Goal: Task Accomplishment & Management: Use online tool/utility

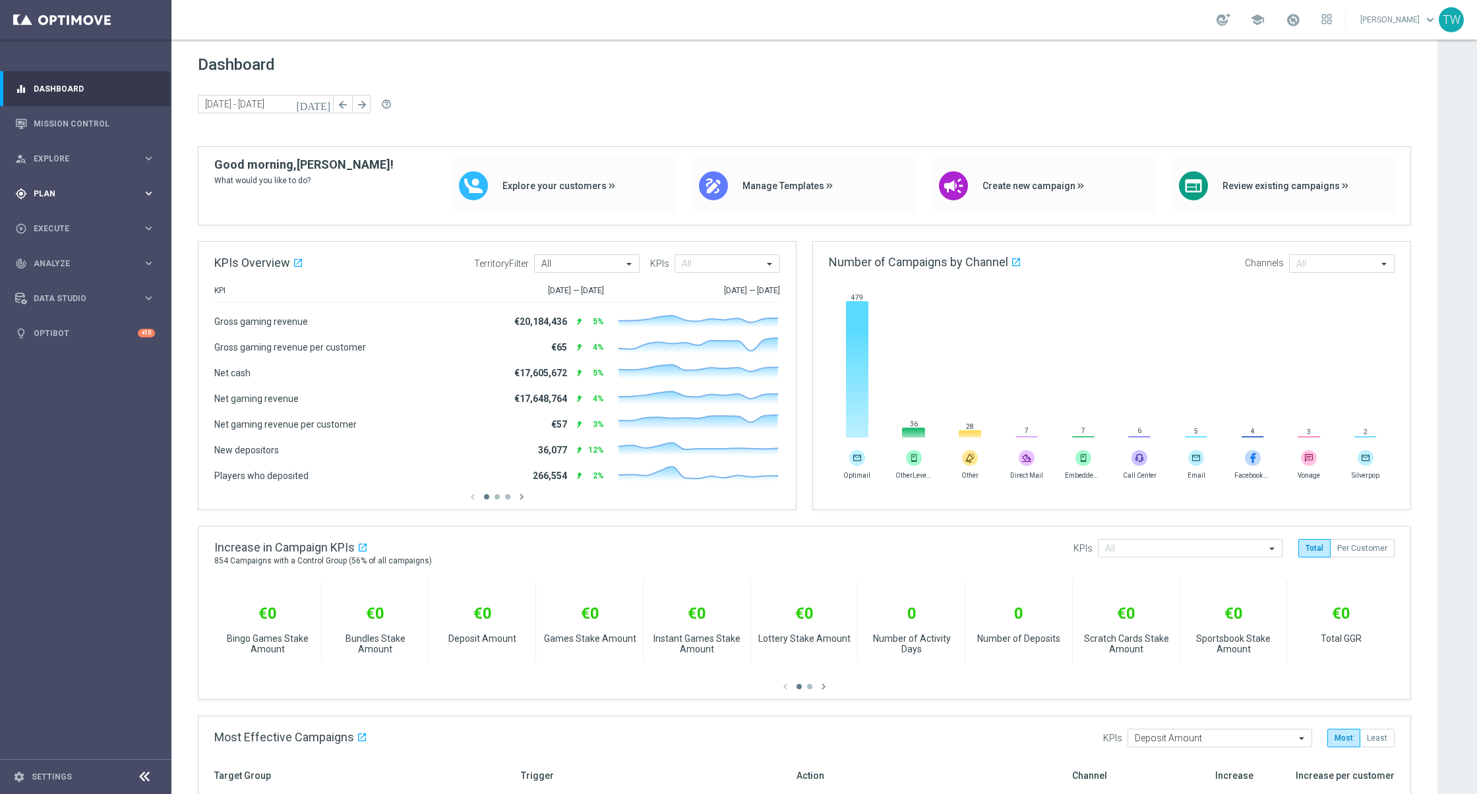
click at [111, 195] on span "Plan" at bounding box center [88, 194] width 109 height 8
click at [76, 263] on span "Templates" at bounding box center [82, 260] width 94 height 8
click at [61, 278] on link "Optimail" at bounding box center [89, 280] width 96 height 11
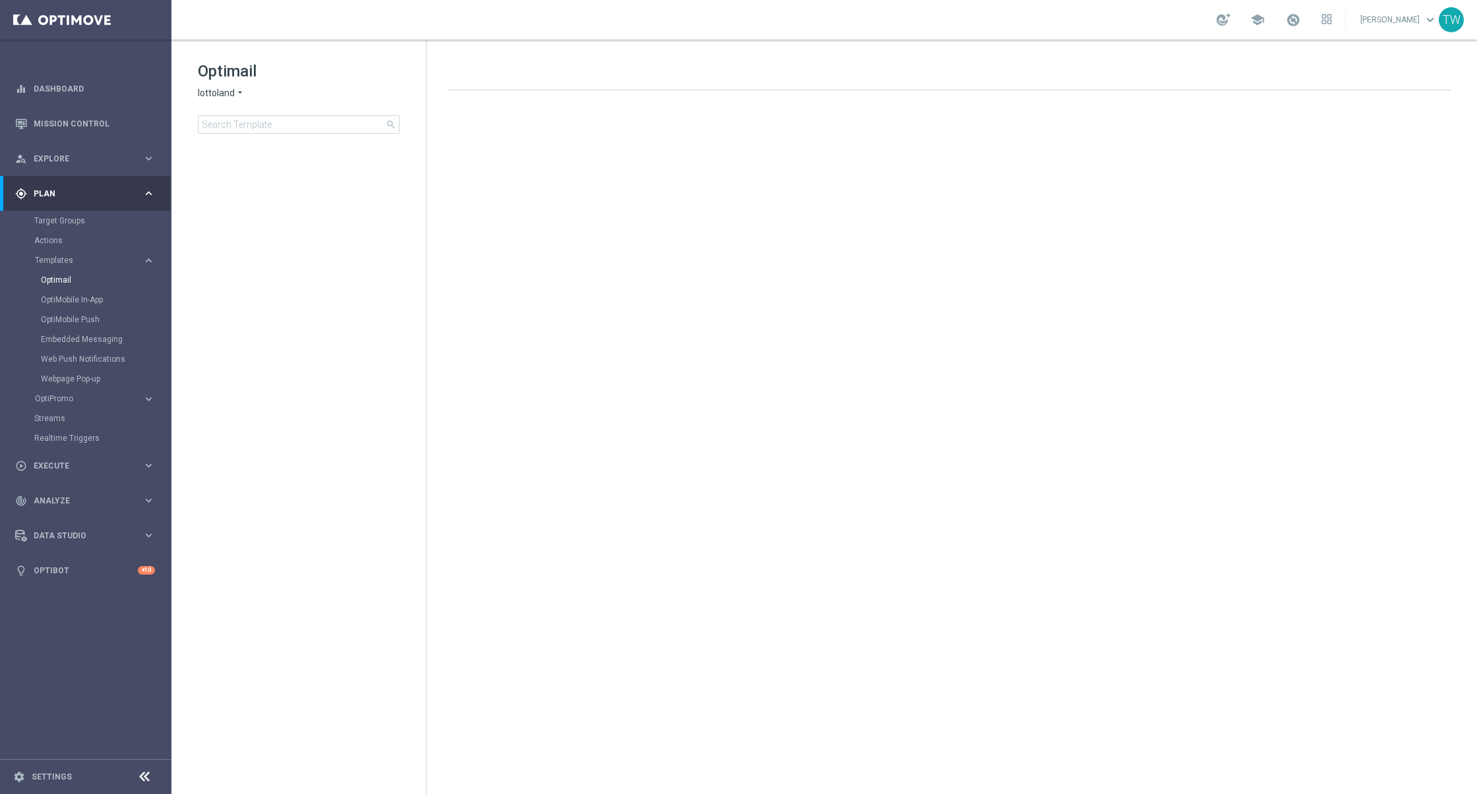
click at [221, 96] on span "lottoland" at bounding box center [216, 93] width 37 height 13
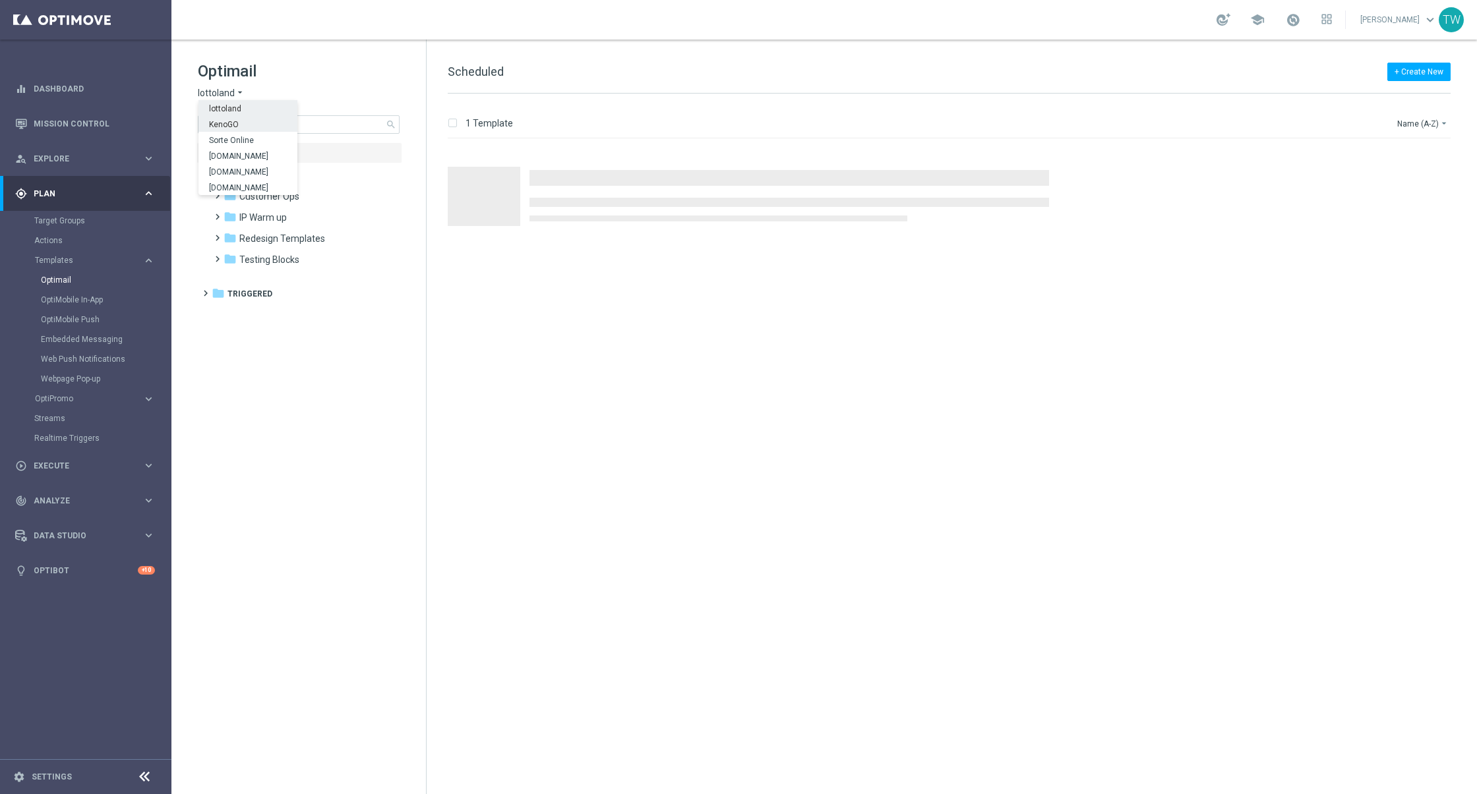
click at [0, 0] on span "KenoGO" at bounding box center [0, 0] width 0 height 0
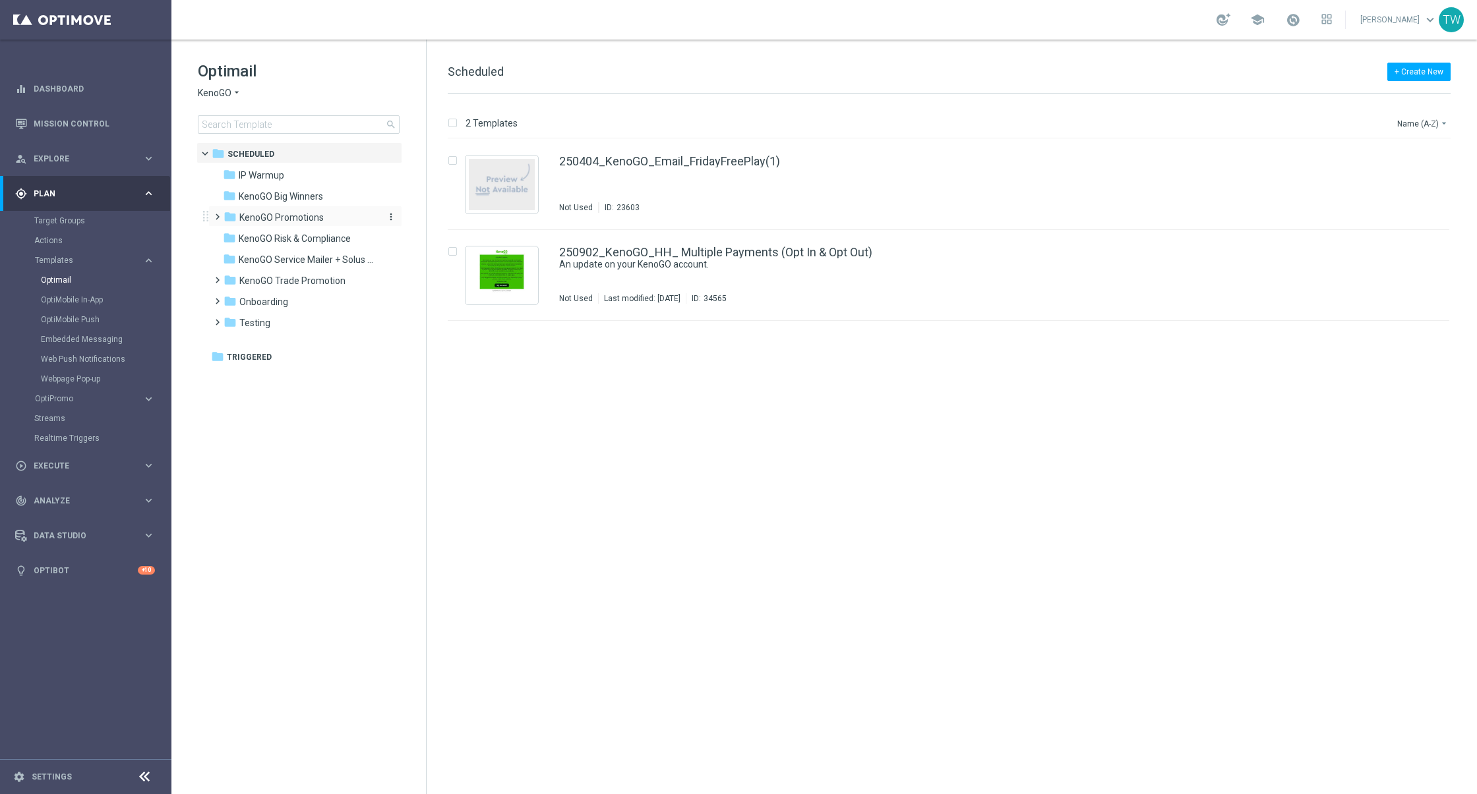
click at [352, 218] on div "folder KenoGO Promotions" at bounding box center [299, 217] width 152 height 15
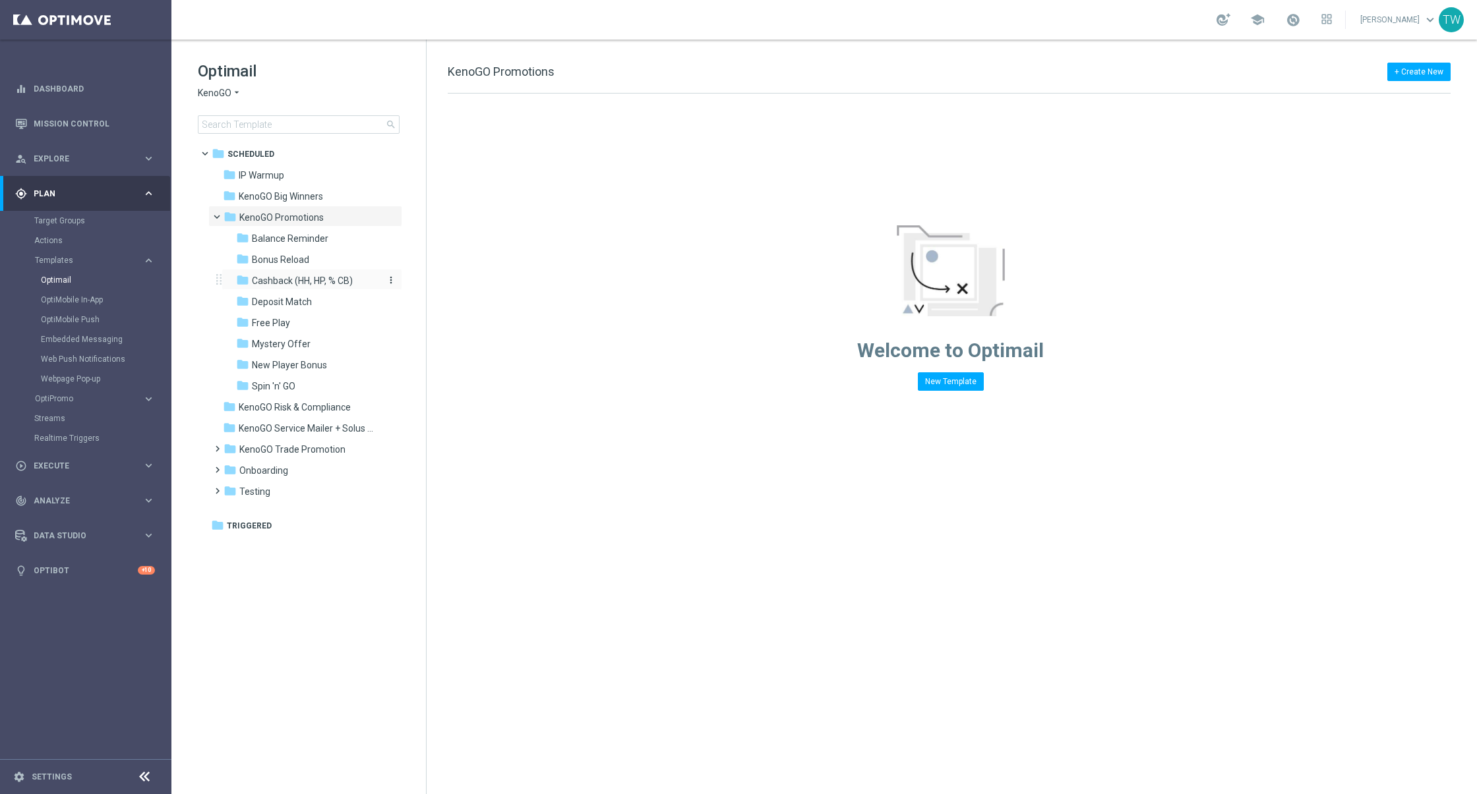
click at [334, 277] on span "Cashback (HH, HP, % CB)" at bounding box center [302, 281] width 101 height 12
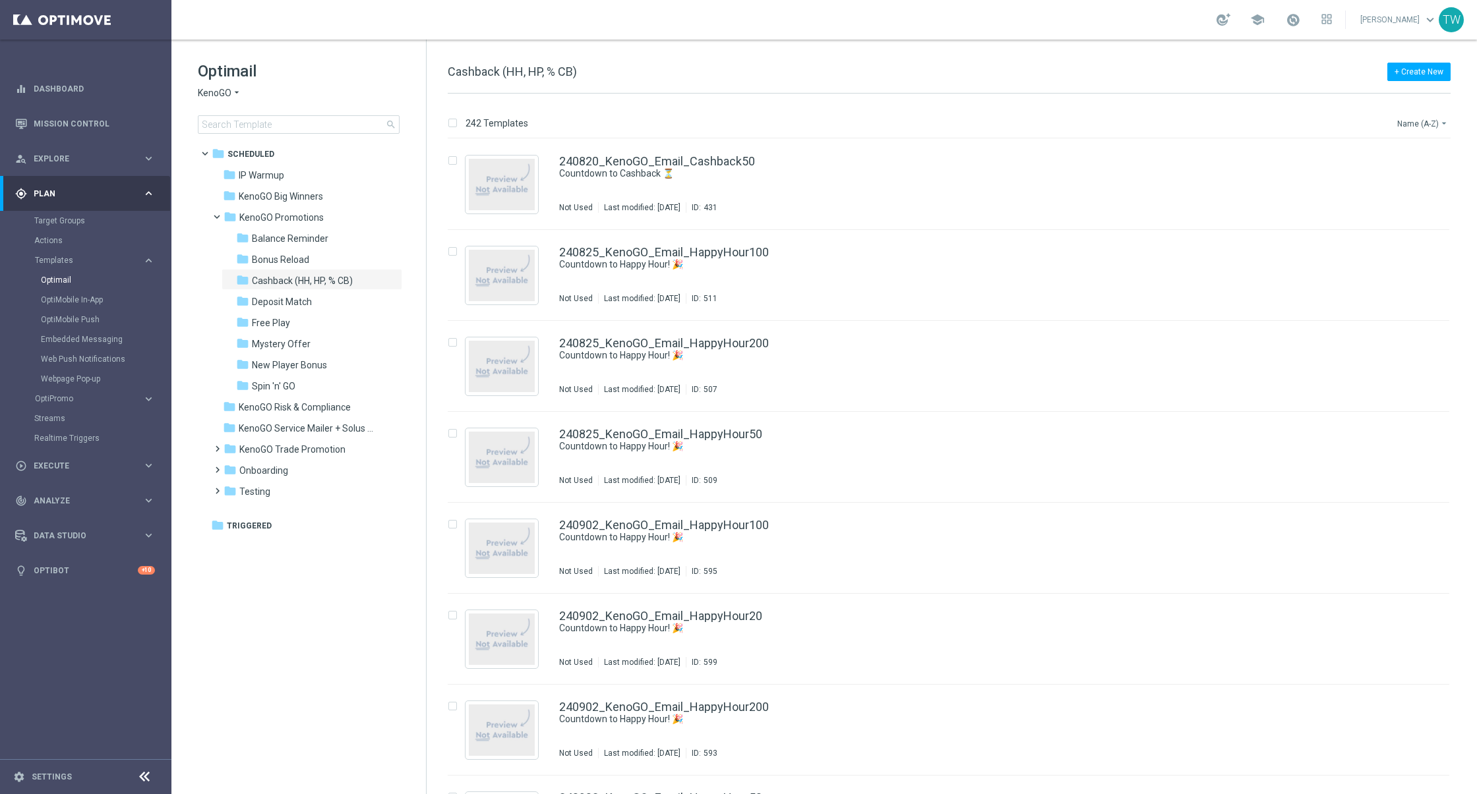
click at [1426, 122] on button "Name (A-Z) arrow_drop_down" at bounding box center [1423, 123] width 55 height 16
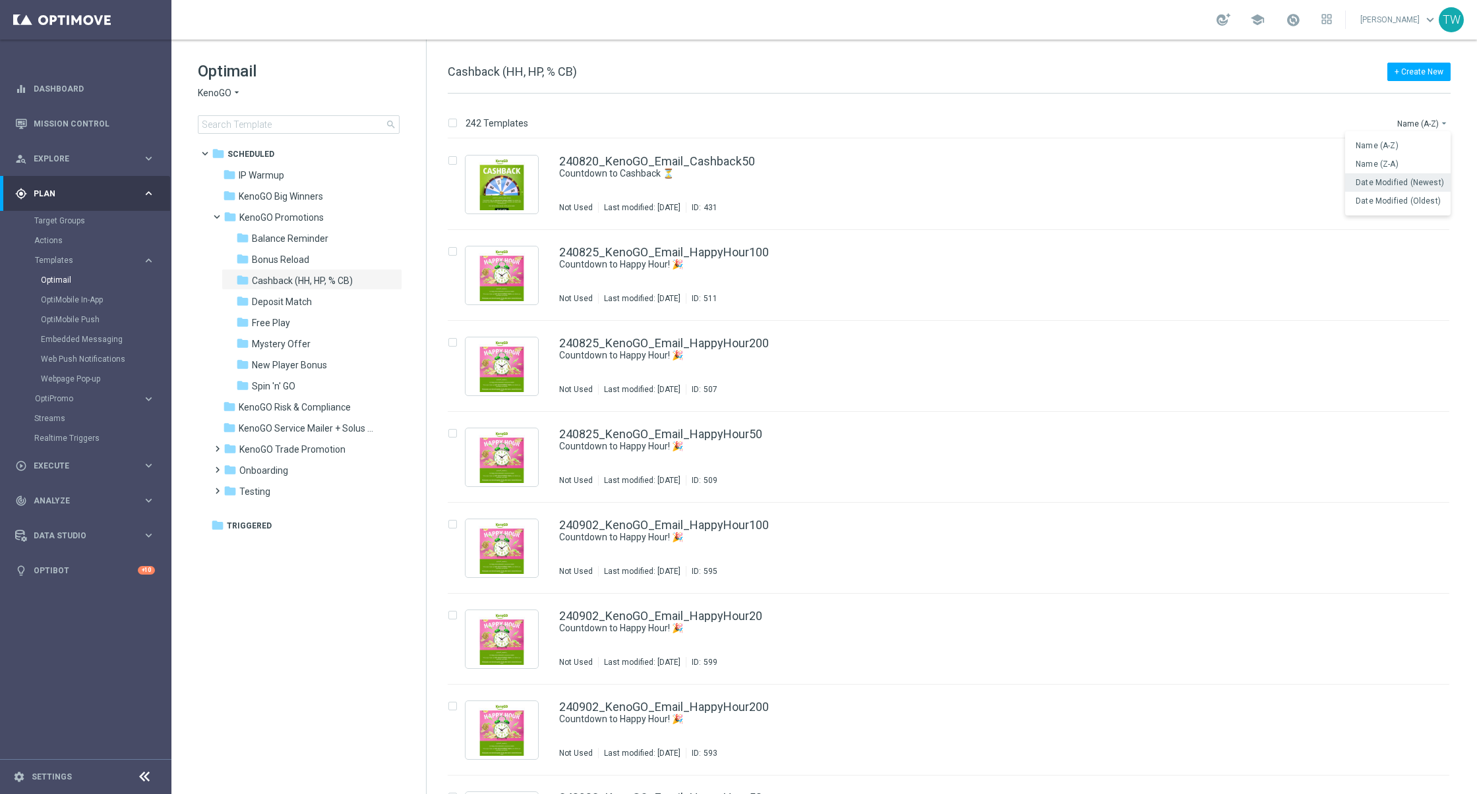
click at [1434, 177] on div "Date Modified (Newest)" at bounding box center [1397, 182] width 105 height 18
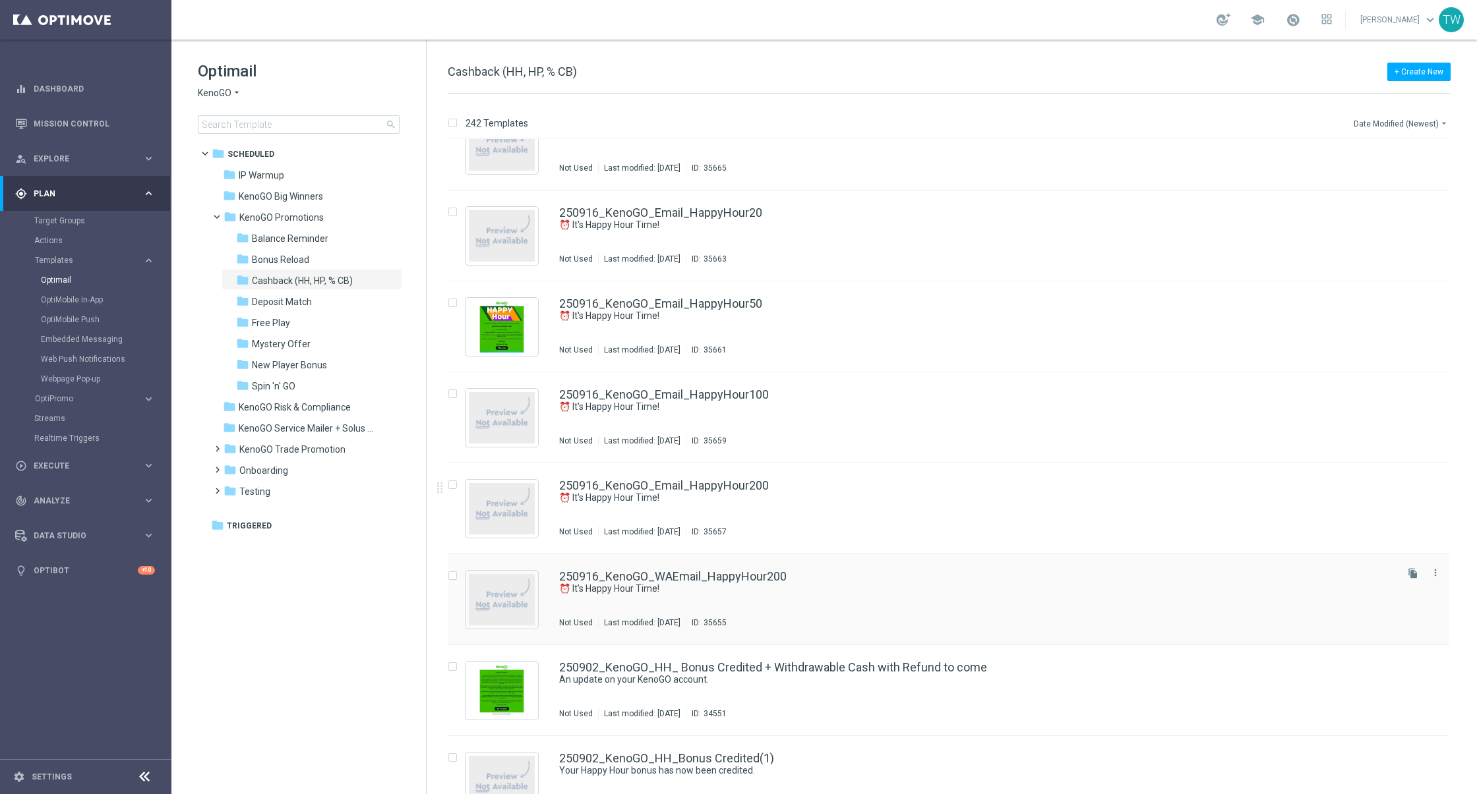
scroll to position [223, 0]
click at [746, 578] on link "250916_KenoGO_WAEmail_HappyHour200" at bounding box center [672, 576] width 227 height 12
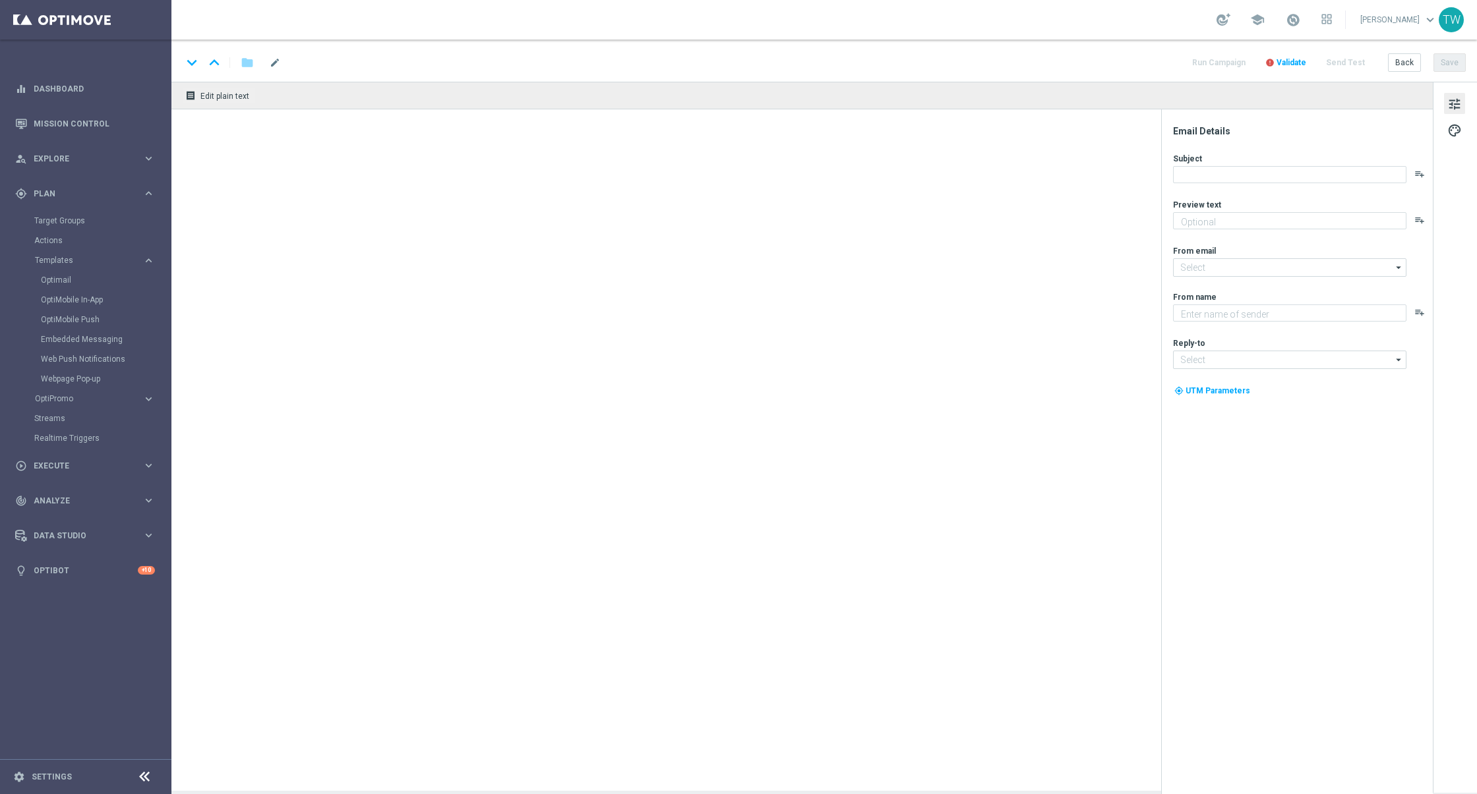
type textarea "Get 50% back in BONUS CASH!"
type input "[EMAIL_ADDRESS][DOMAIN_NAME]"
type textarea "KenoGO"
type input "[EMAIL_ADDRESS][DOMAIN_NAME]"
